Goal: Task Accomplishment & Management: Manage account settings

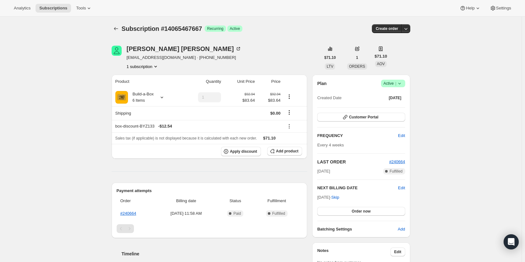
click at [396, 84] on span "|" at bounding box center [395, 83] width 1 height 5
click at [394, 108] on span "Cancel subscription" at bounding box center [395, 106] width 36 height 5
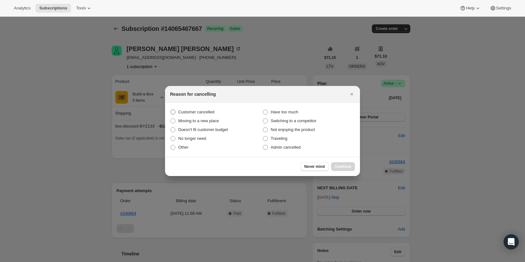
click at [187, 110] on span "Customer cancelled" at bounding box center [196, 111] width 36 height 5
click at [171, 110] on input "Customer cancelled" at bounding box center [170, 109] width 0 height 0
radio input "true"
click at [344, 166] on span "Continue" at bounding box center [343, 166] width 16 height 5
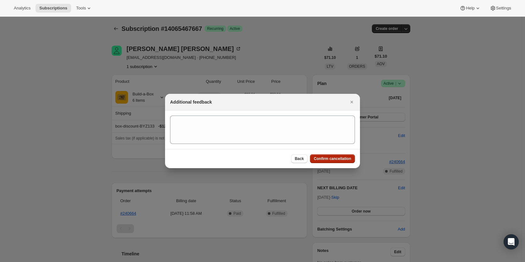
click at [344, 159] on span "Confirm cancellation" at bounding box center [332, 158] width 37 height 5
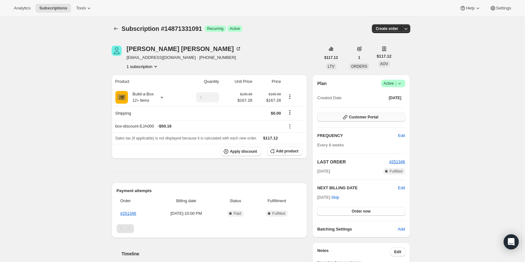
click at [368, 117] on span "Customer Portal" at bounding box center [363, 116] width 29 height 5
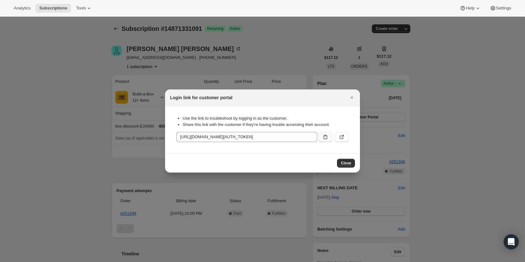
click at [321, 139] on button ":rc3:" at bounding box center [326, 137] width 14 height 10
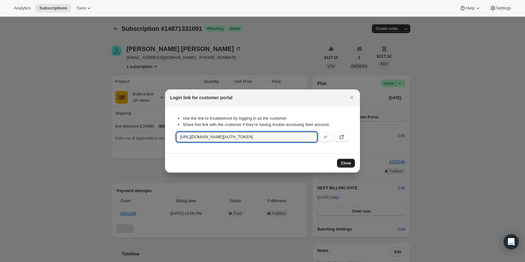
click at [351, 166] on button "Close" at bounding box center [346, 162] width 18 height 9
